Goal: Navigation & Orientation: Go to known website

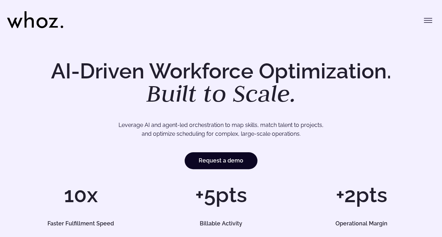
click at [41, 20] on icon at bounding box center [35, 19] width 56 height 17
click at [430, 22] on icon "Toggle menu" at bounding box center [428, 22] width 8 height 0
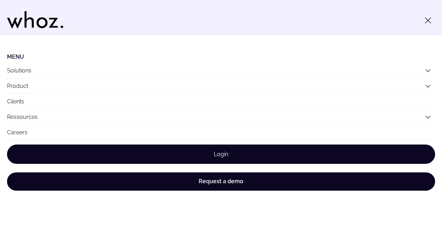
click at [245, 150] on link "Login" at bounding box center [220, 153] width 427 height 19
